Goal: Check status: Check status

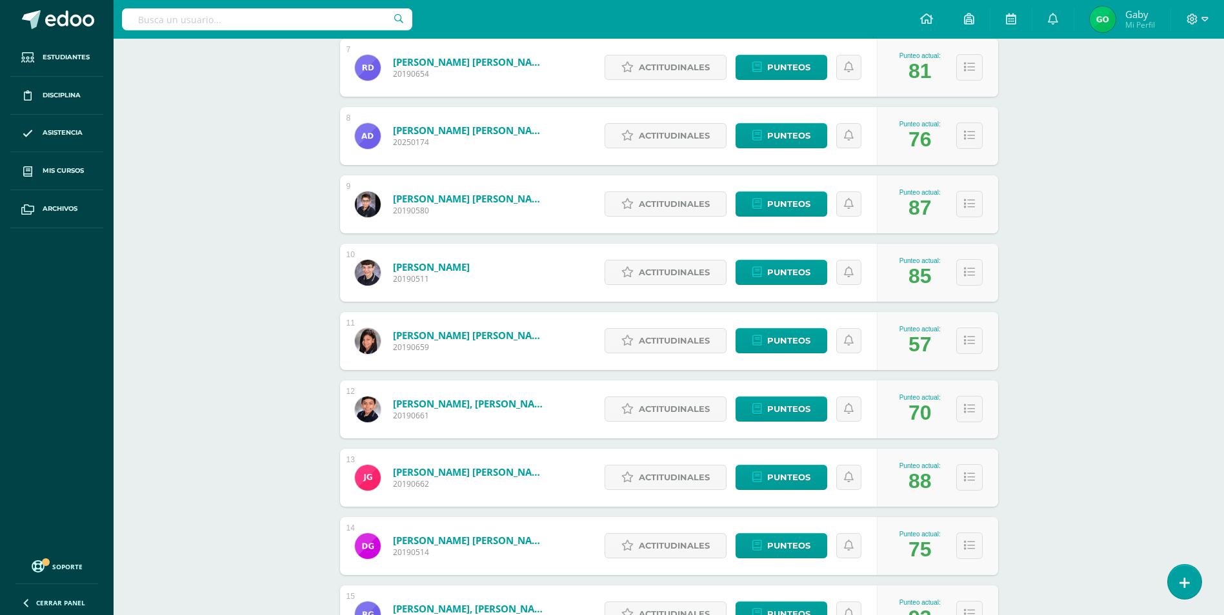
scroll to position [774, 0]
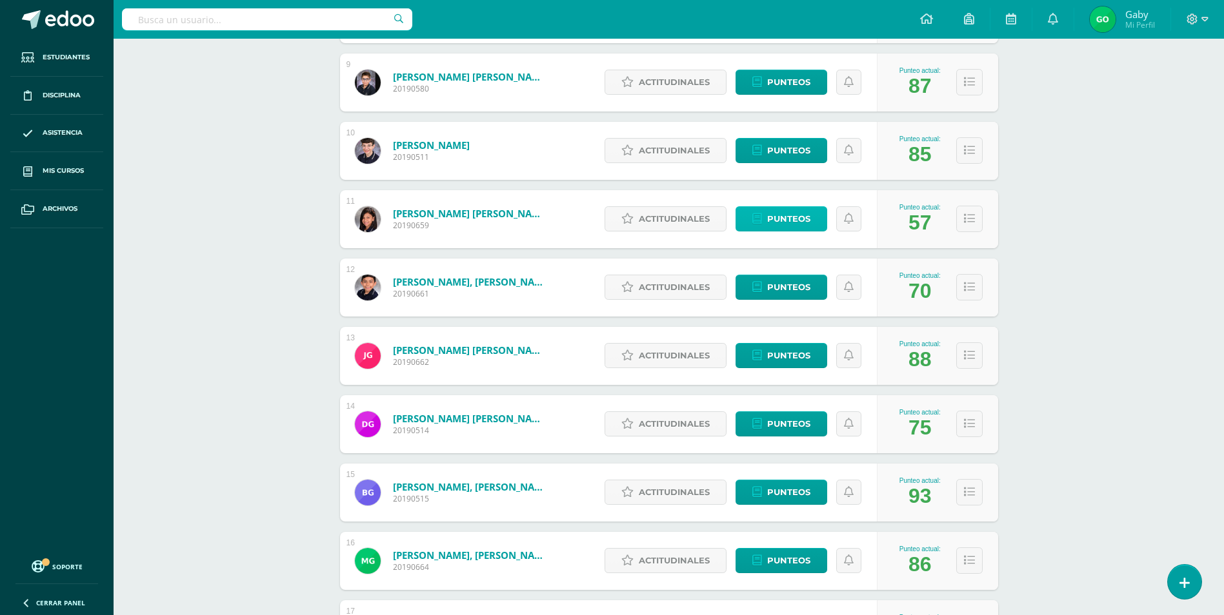
click at [788, 224] on span "Punteos" at bounding box center [788, 219] width 43 height 24
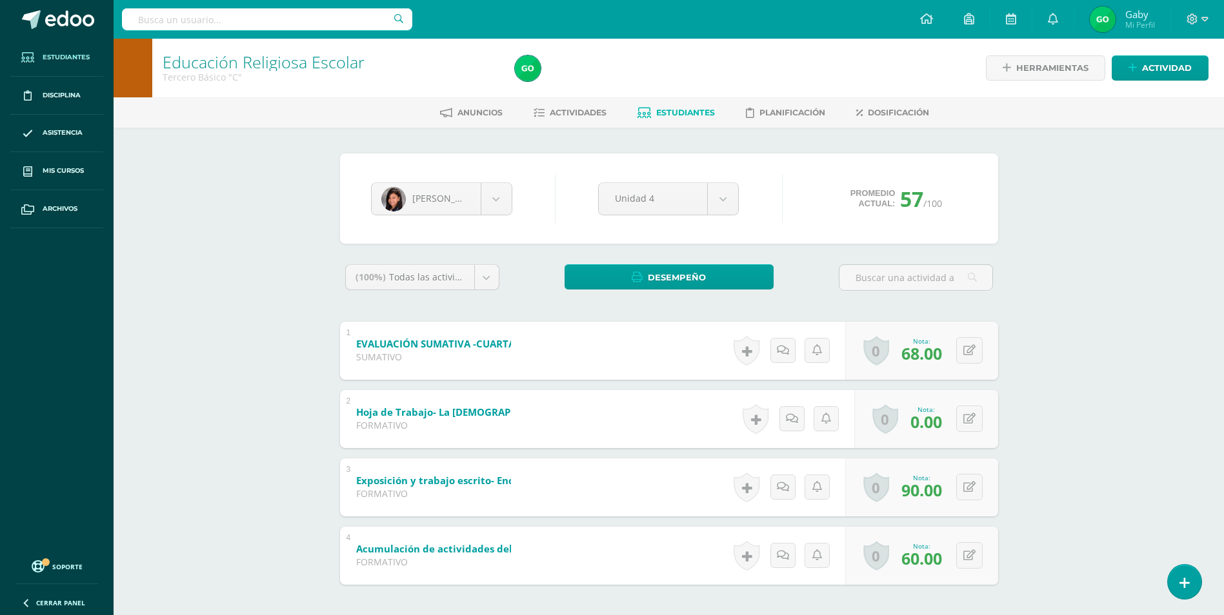
click at [54, 50] on link "Estudiantes" at bounding box center [56, 58] width 93 height 38
